Goal: Task Accomplishment & Management: Complete application form

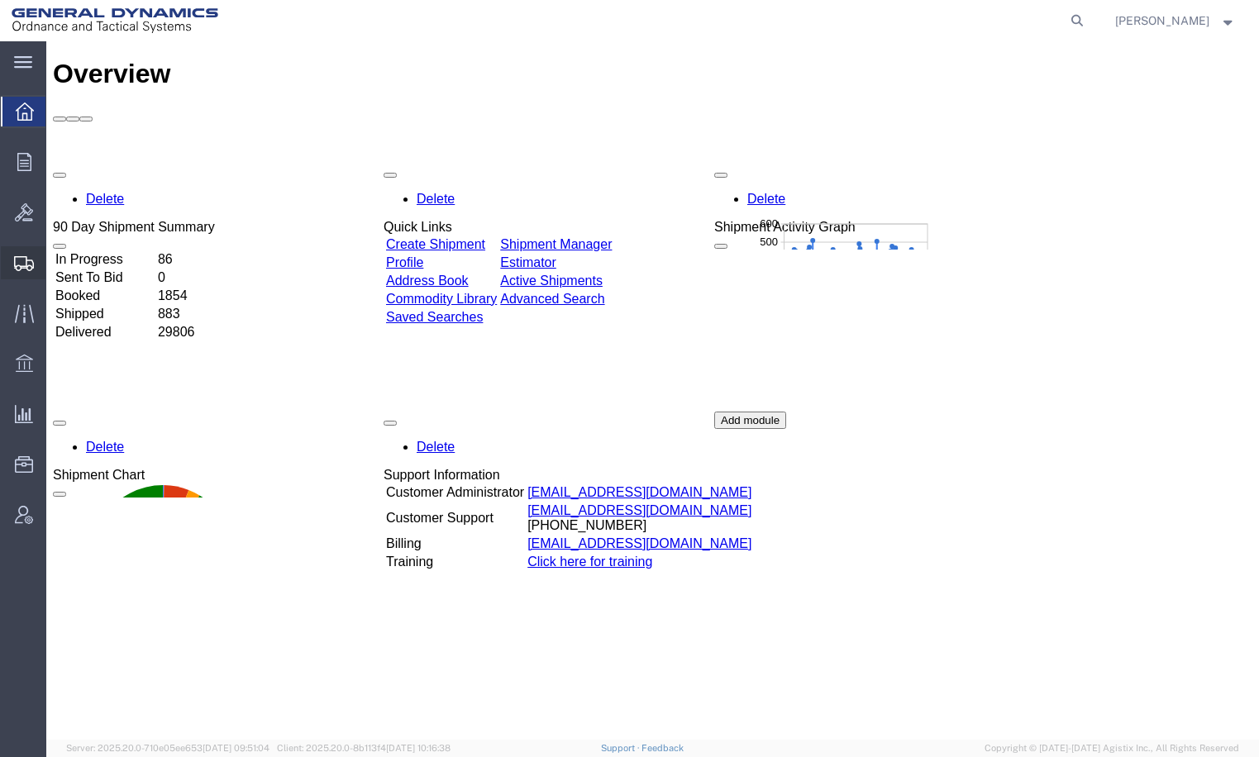
click at [0, 0] on span "Create Shipment" at bounding box center [0, 0] width 0 height 0
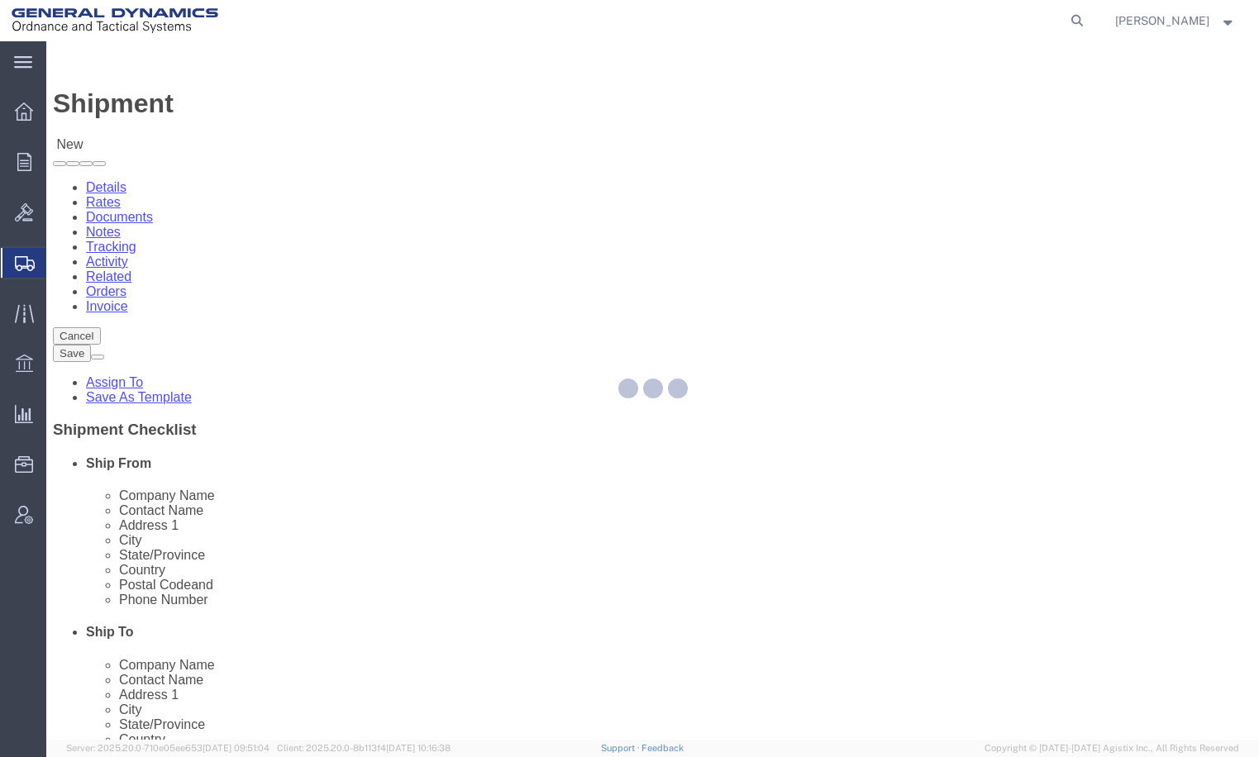
select select
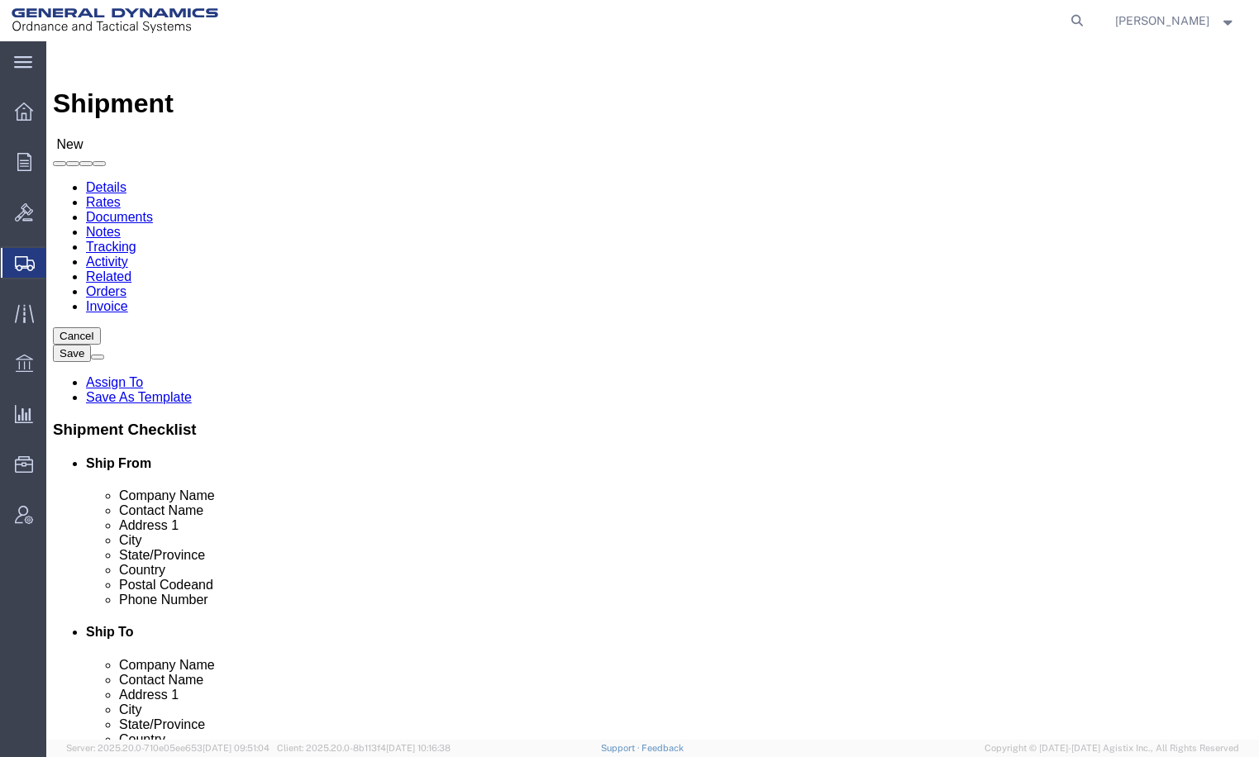
click input "text"
type input "AA"
click p "- General Dynamics - OTS ([PERSON_NAME]) - ([PERSON_NAME]) [STREET_ADDRESS][PER…"
select select "IL"
drag, startPoint x: 280, startPoint y: 391, endPoint x: 121, endPoint y: 405, distance: 160.2
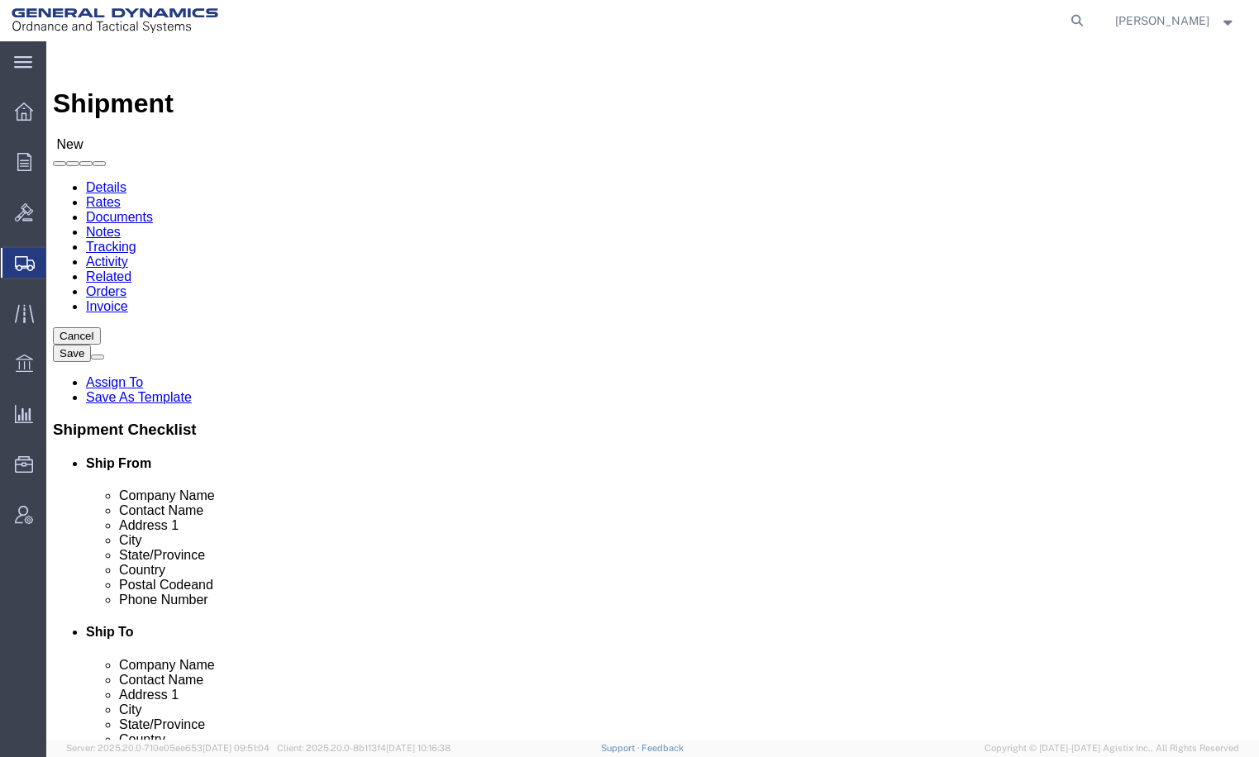
click div "Location My Profile Location GD-OTS [GEOGRAPHIC_DATA] (Commerce) GD-OTS [GEOGRA…"
type input "[PERSON_NAME]"
click input "text"
type input "CONTROL LINK SYSTEMS, LLC"
type input "[PERSON_NAME]"
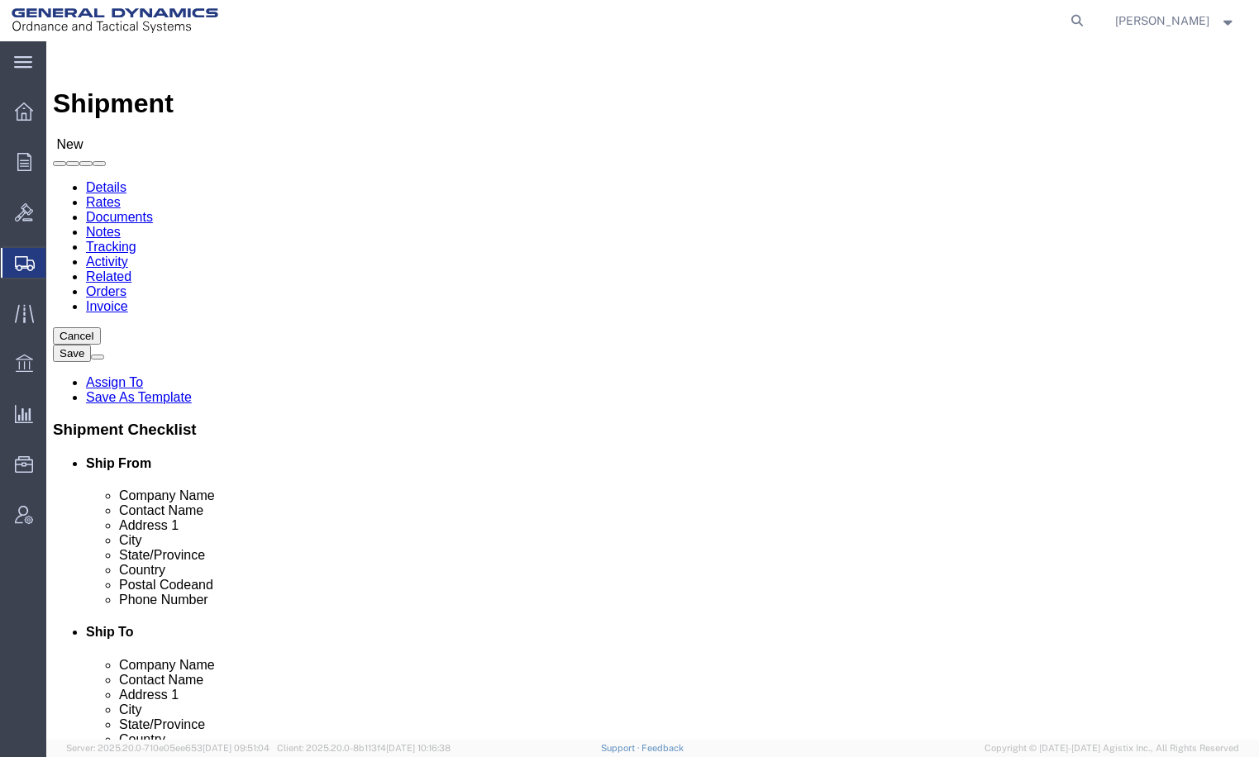
type input "[STREET_ADDRESS][PERSON_NAME]"
type input "[GEOGRAPHIC_DATA]"
type input "I"
type input "IN"
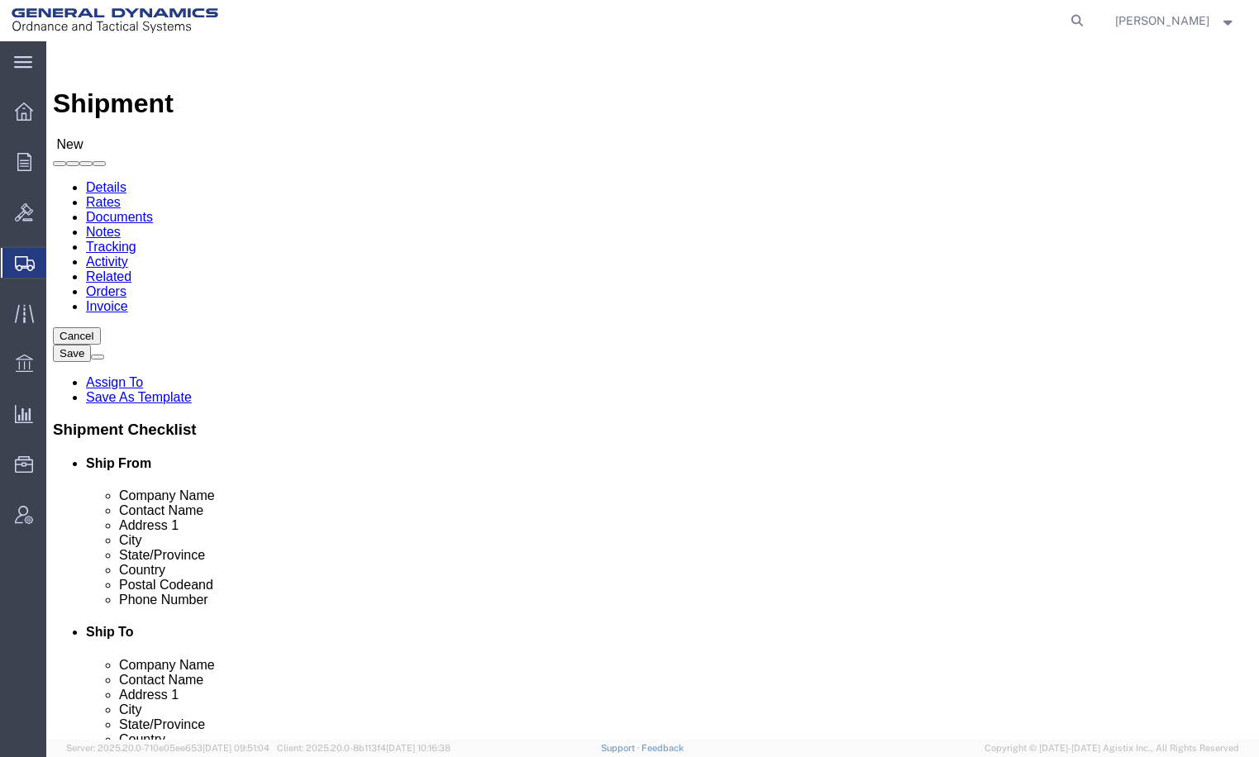
type input "47025"
click input "text"
type input "[PHONE_NUMBER]"
click label "Address 2"
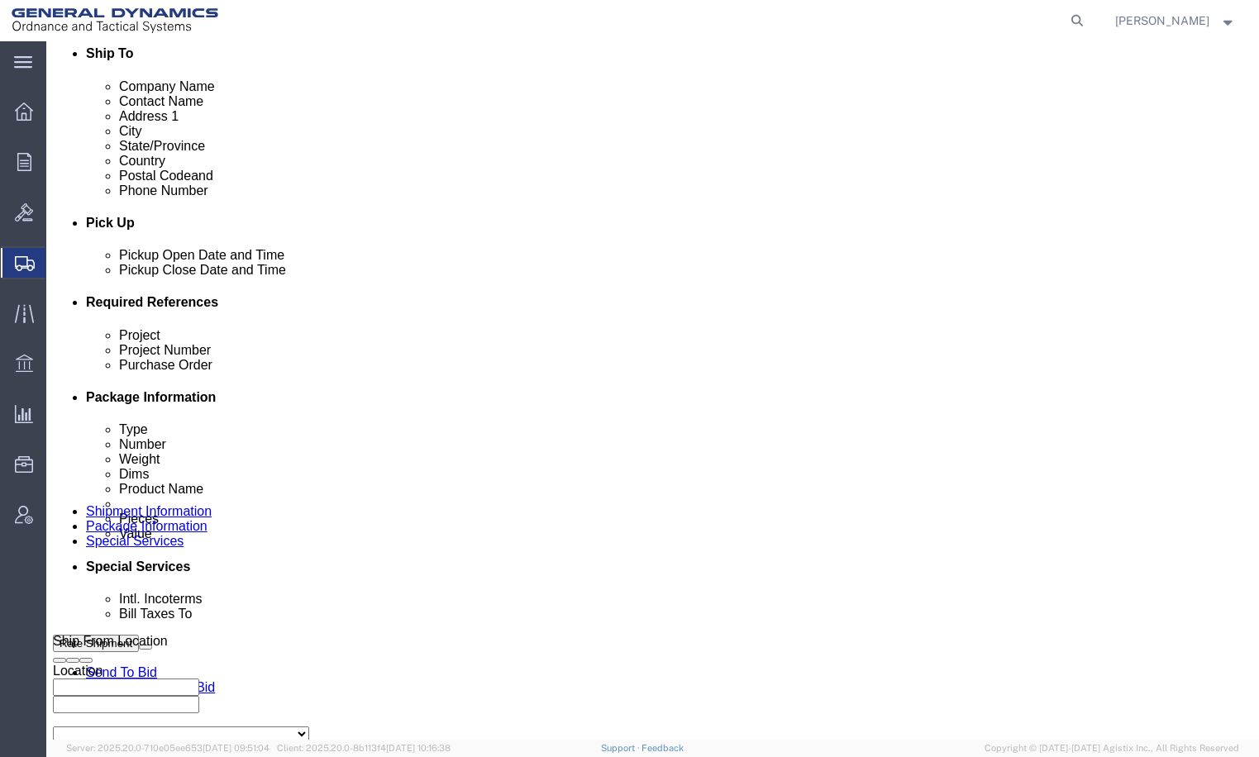
click div "[DATE] 12:00 AM"
click input "2:00 PM"
type input "8:00 AM"
click button "Apply"
click div "[DATE] 9:00 AM"
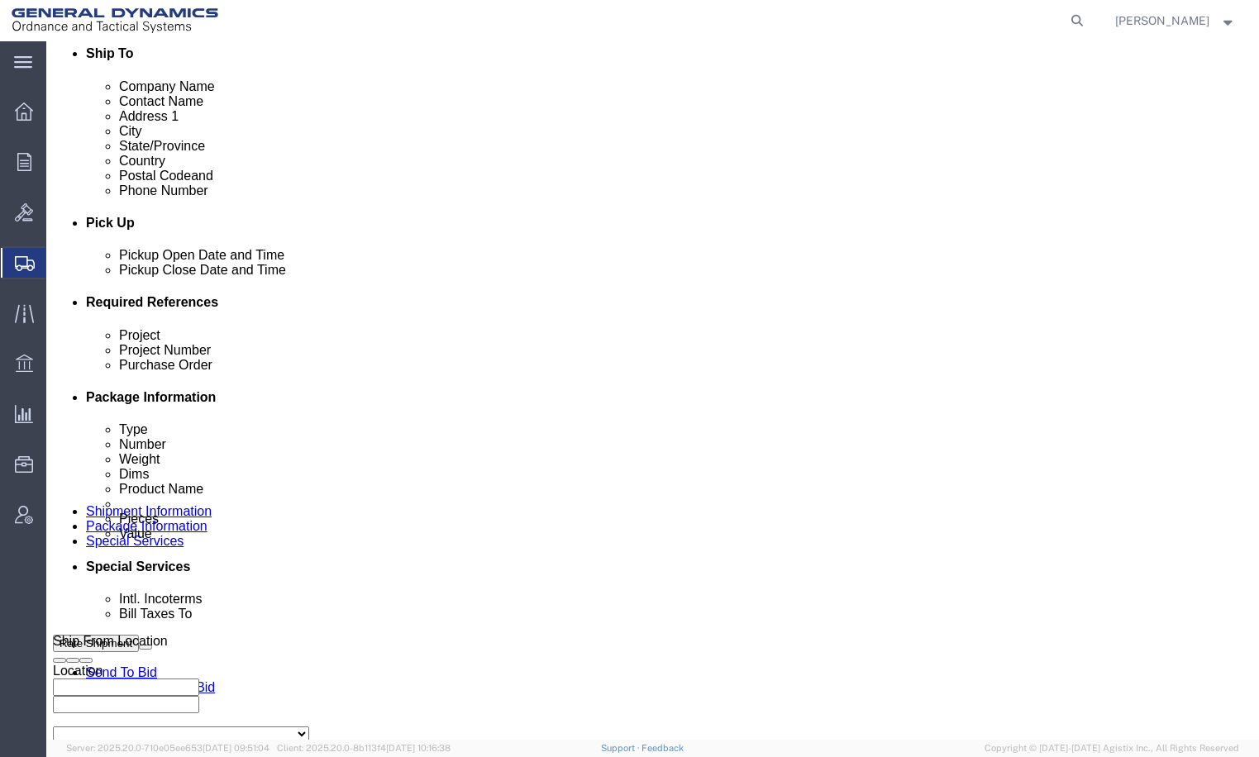
type input "3:00 PM"
click button "Apply"
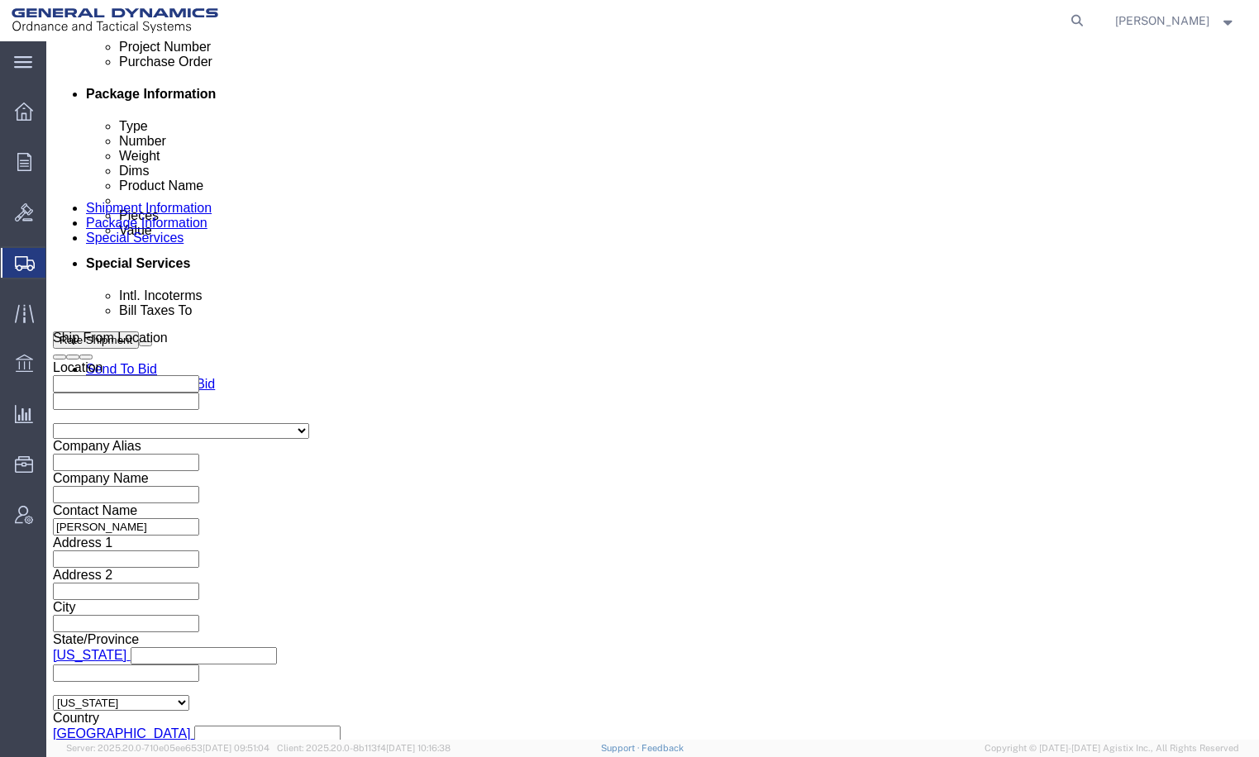
scroll to position [994, 0]
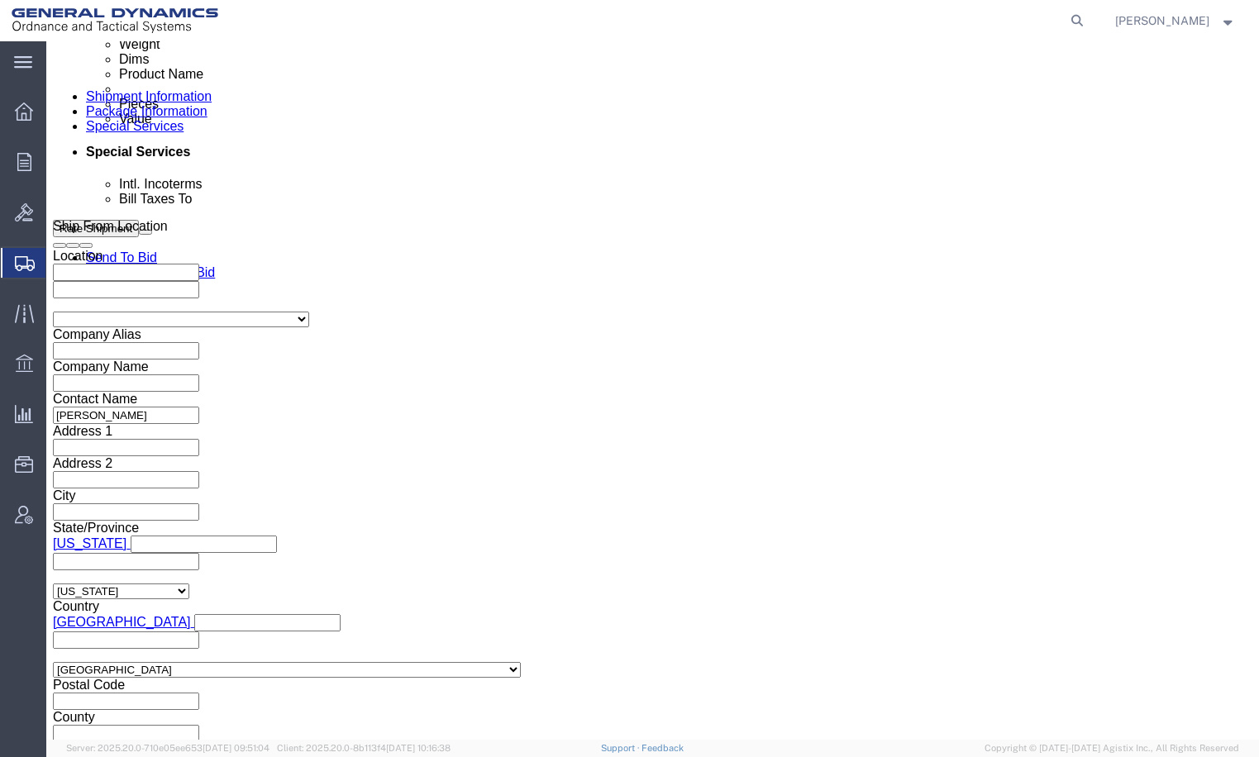
click input "text"
type input "25440"
type input "20PTR"
type input "25440"
click select "Select Air Less than Truckload Multi-Leg Ocean Freight Rail Small Parcel Truckl…"
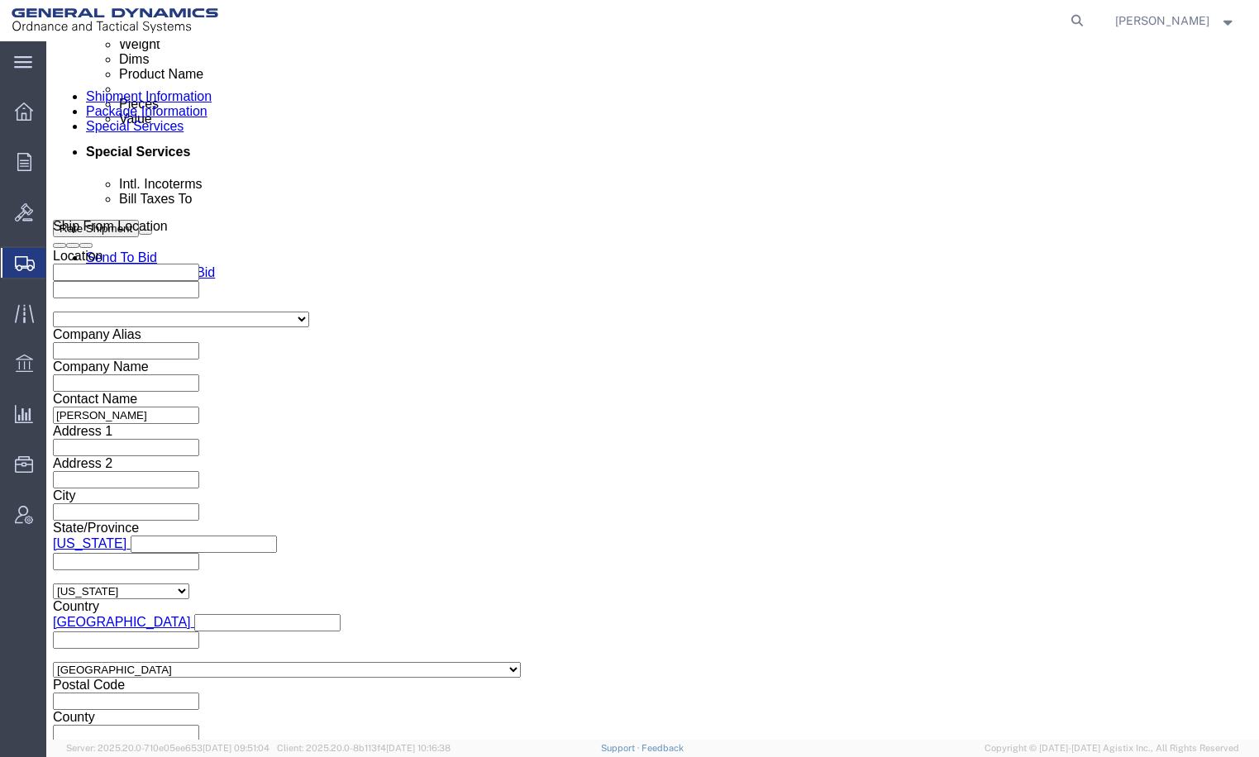
select select "SMAL"
click select "Select Air Less than Truckload Multi-Leg Ocean Freight Rail Small Parcel Truckl…"
click button "Continue"
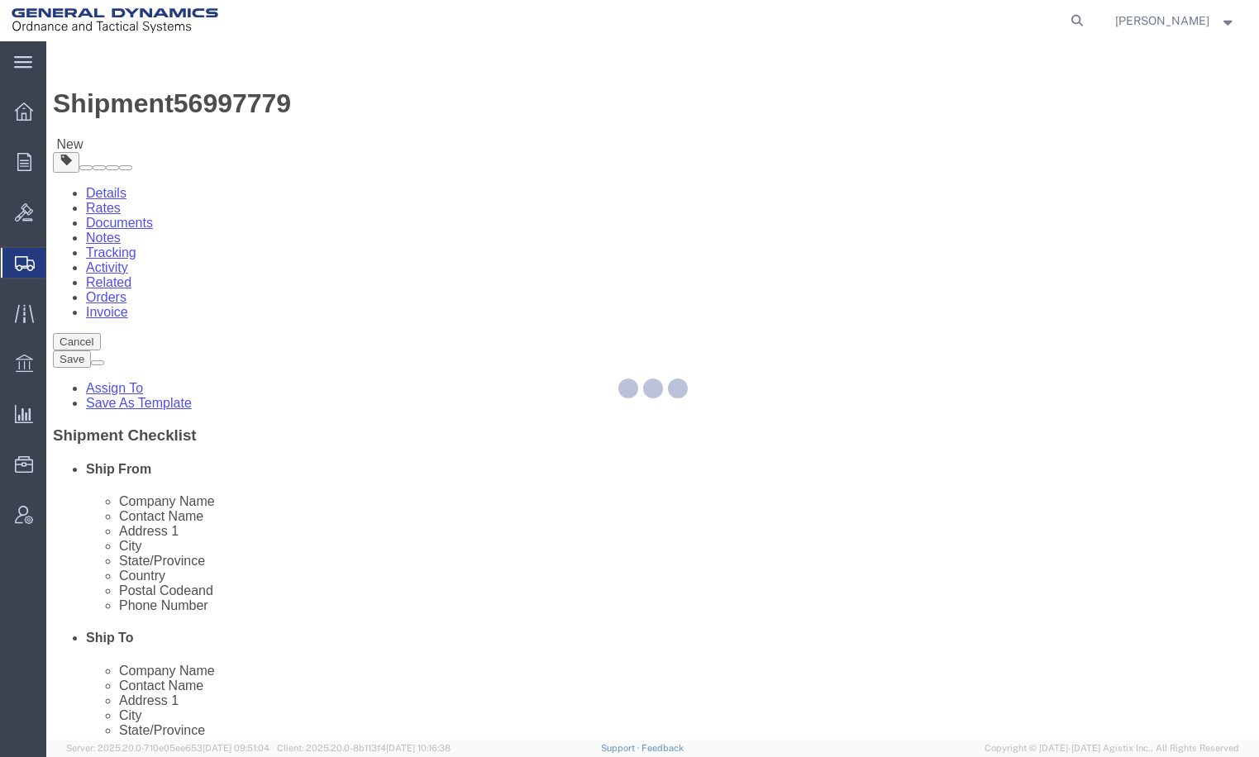
select select "YRPK"
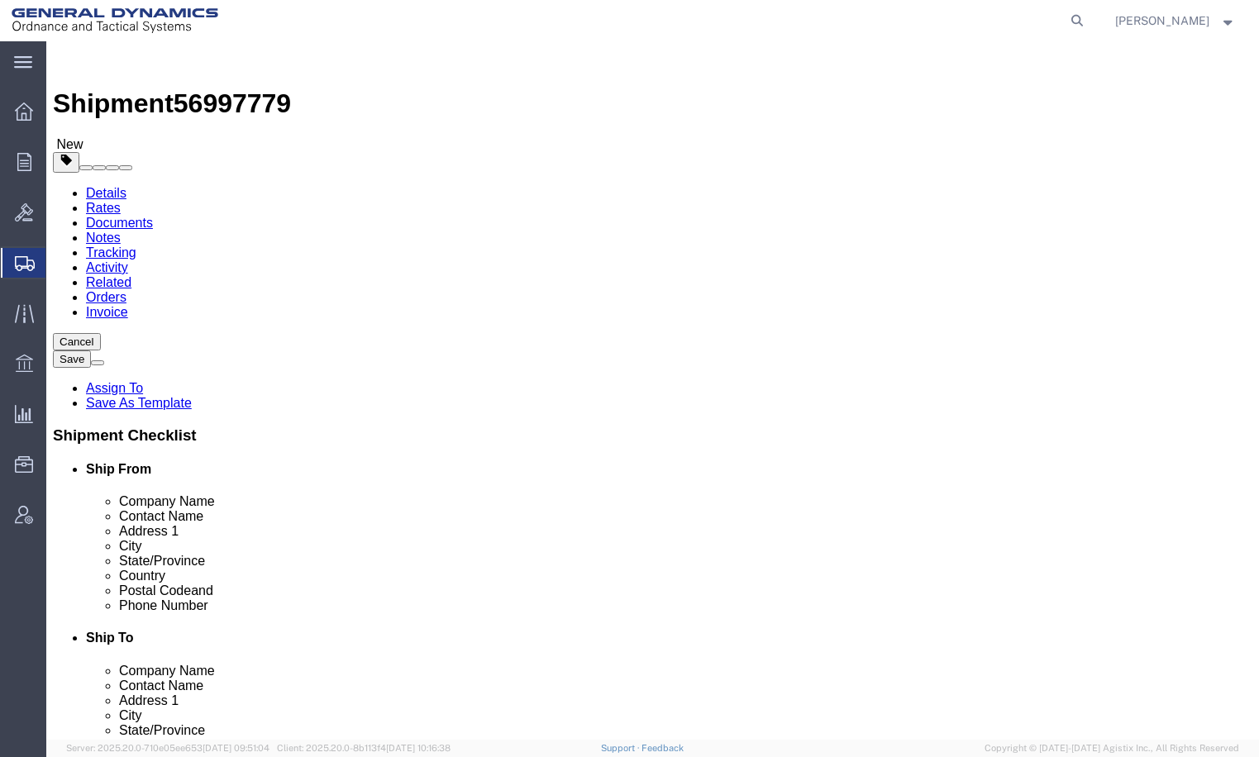
click link "Add Content"
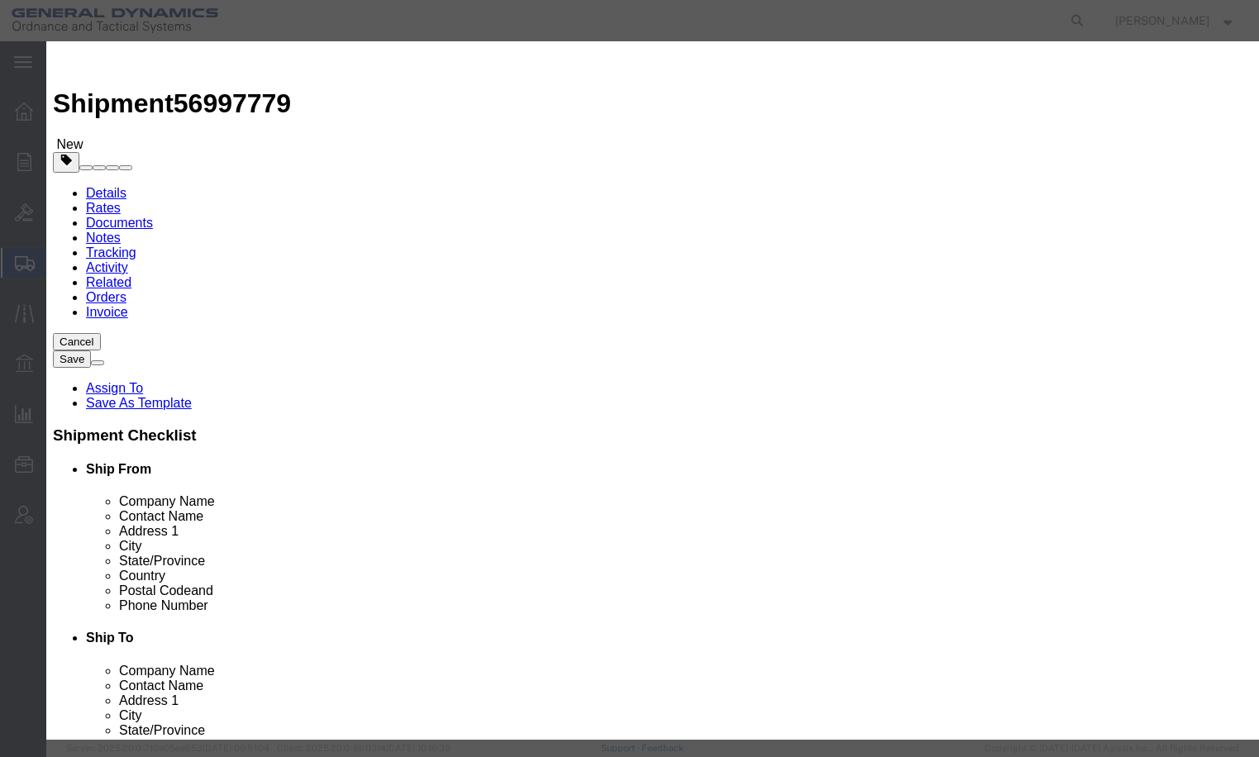
click input "text"
type input "LABVIEW PC"
type input "1"
type input "4000"
click button "Save & Close"
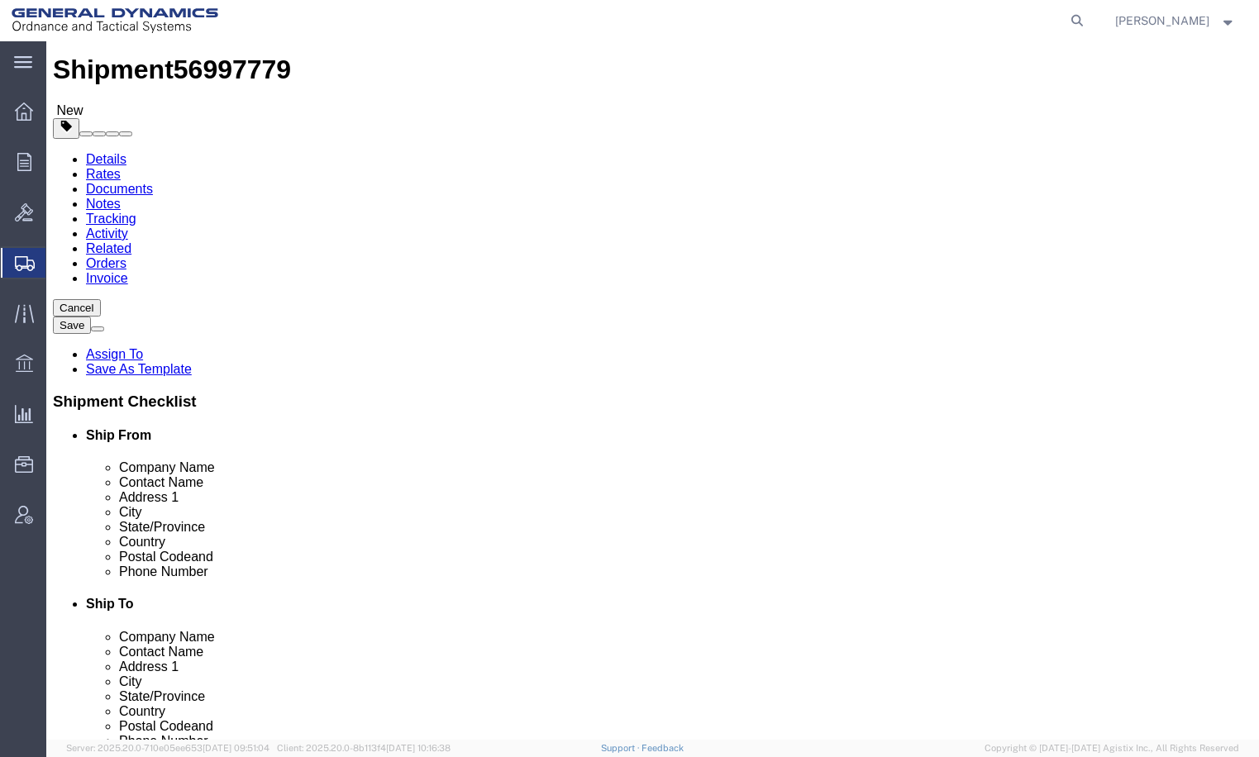
scroll to position [67, 0]
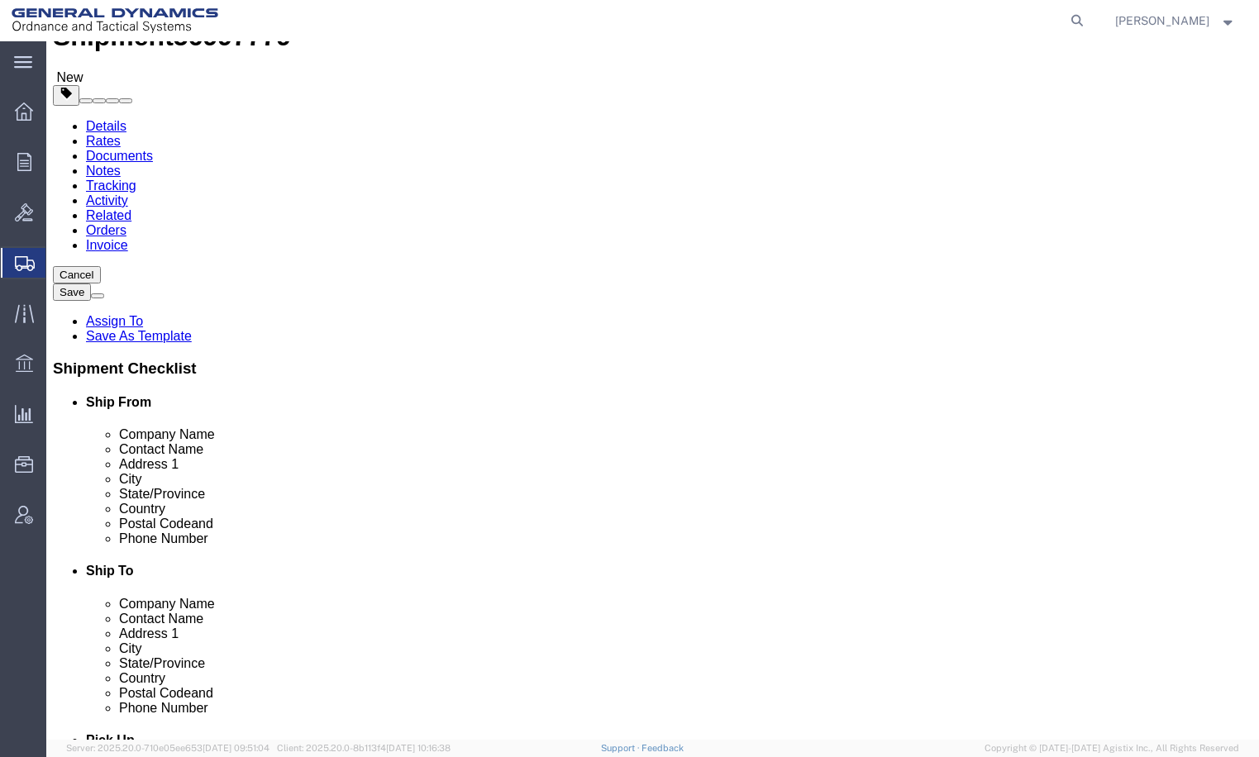
click button "Continue"
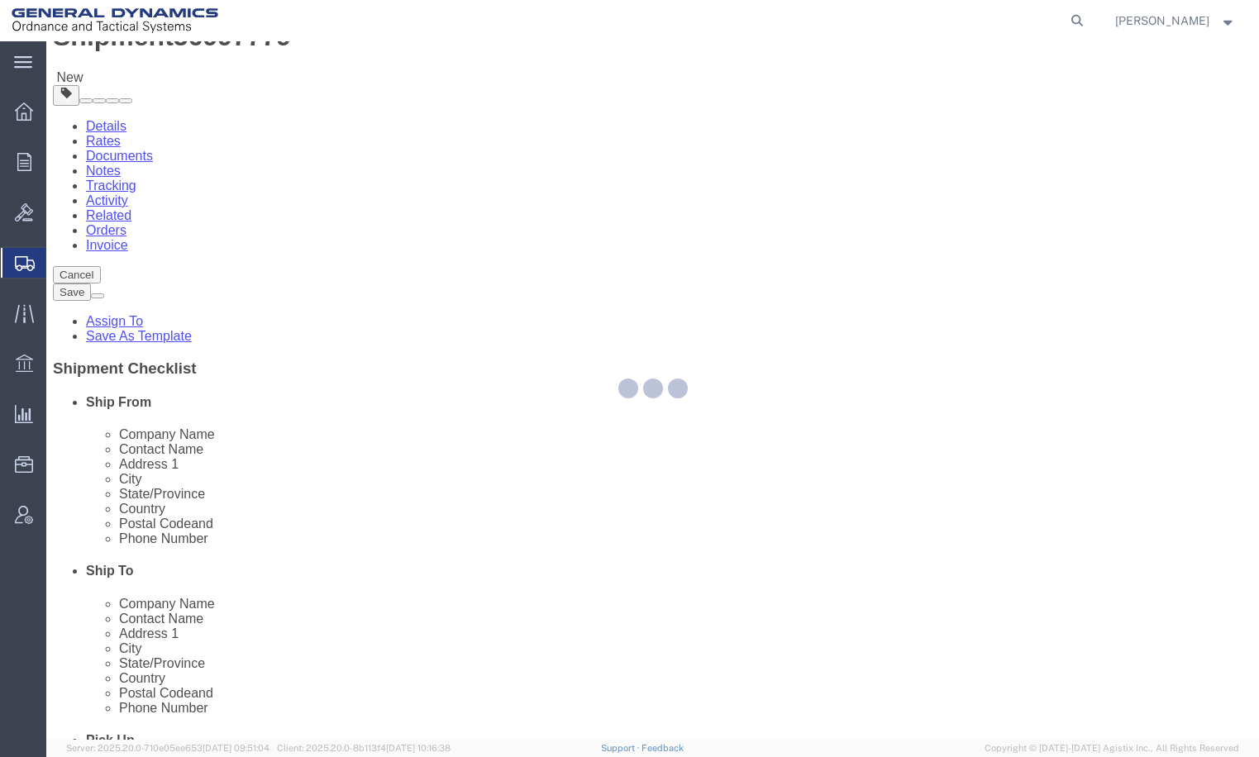
select select
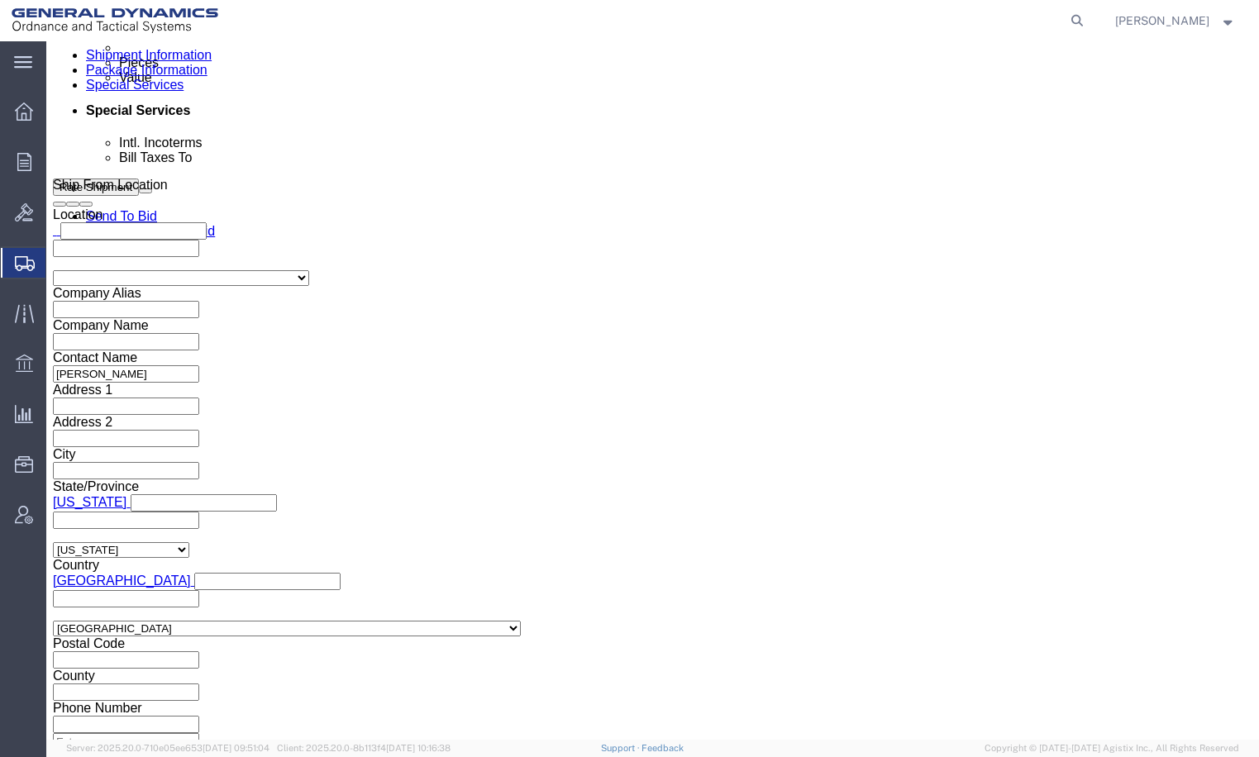
scroll to position [894, 0]
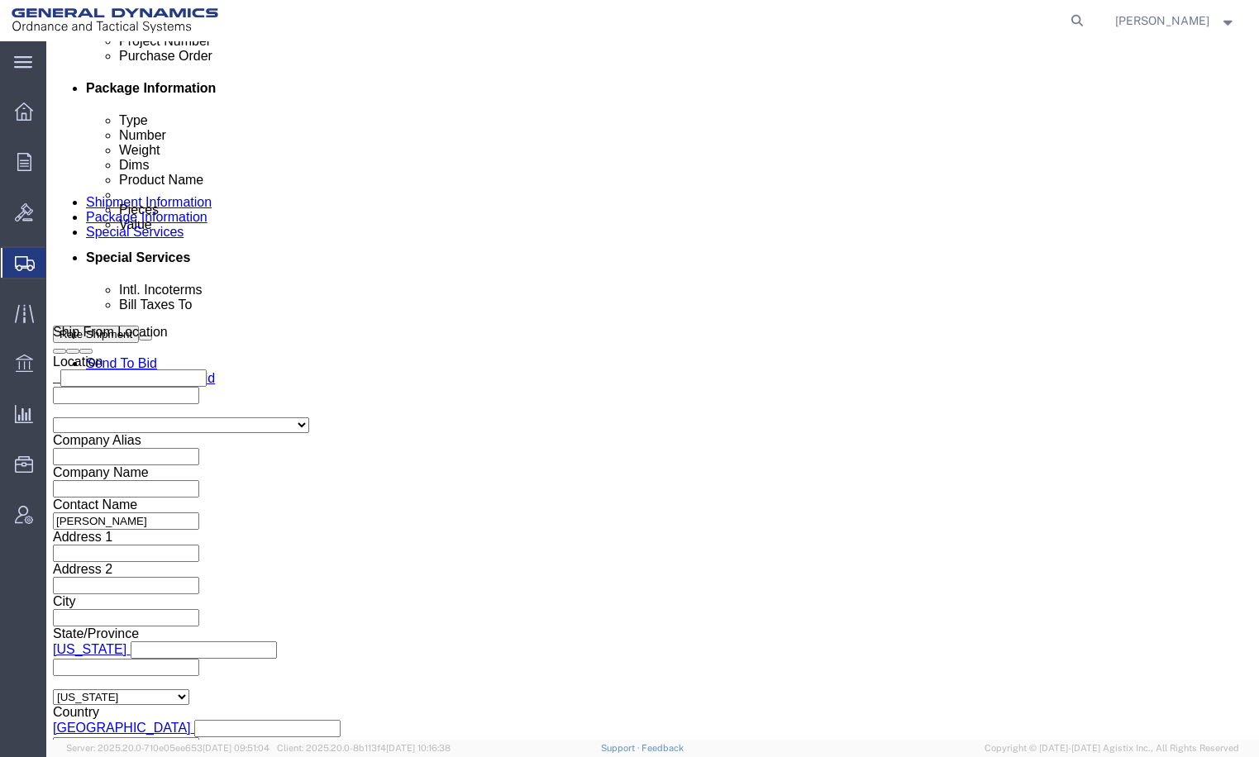
click select "Select Recipient Account Sender/Shipper Third Party Account"
select select "SHIP"
click select "Select Recipient Account Sender/Shipper Third Party Account"
click button "Save"
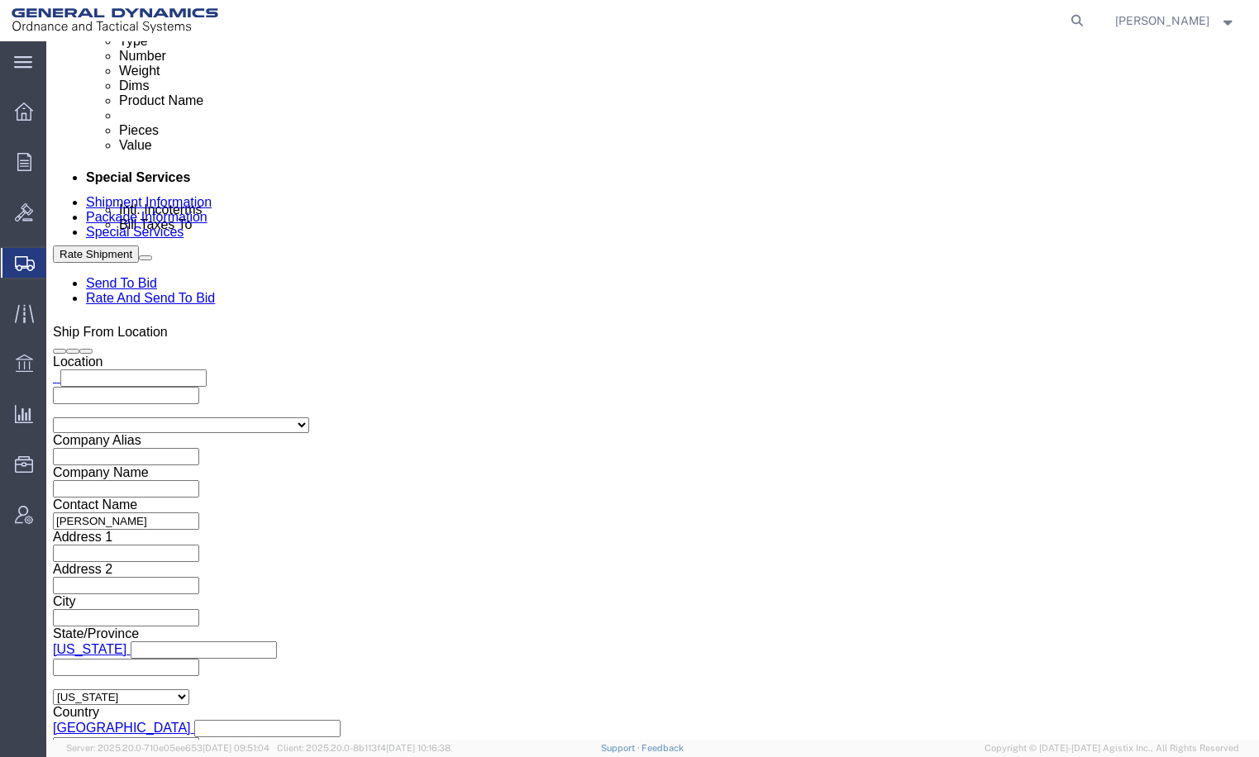
click button "Save"
